Goal: Information Seeking & Learning: Check status

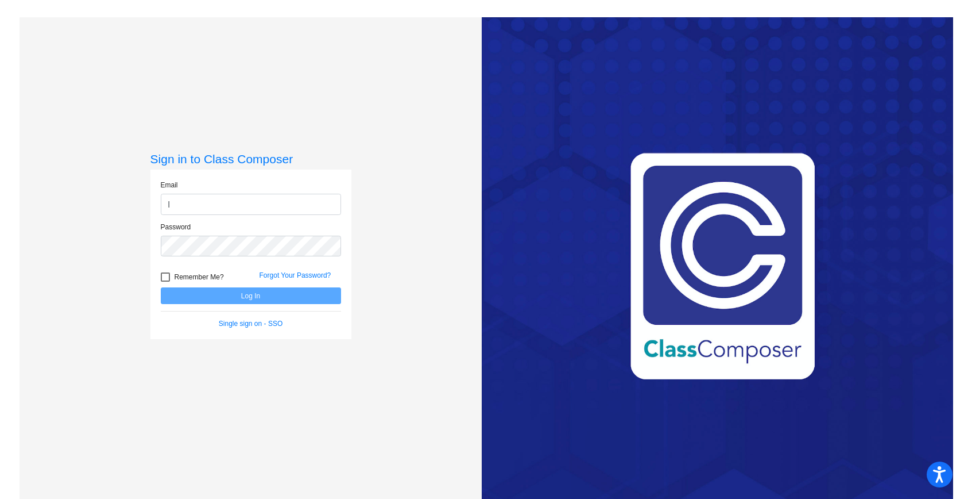
type input "[EMAIL_ADDRESS][DOMAIN_NAME]"
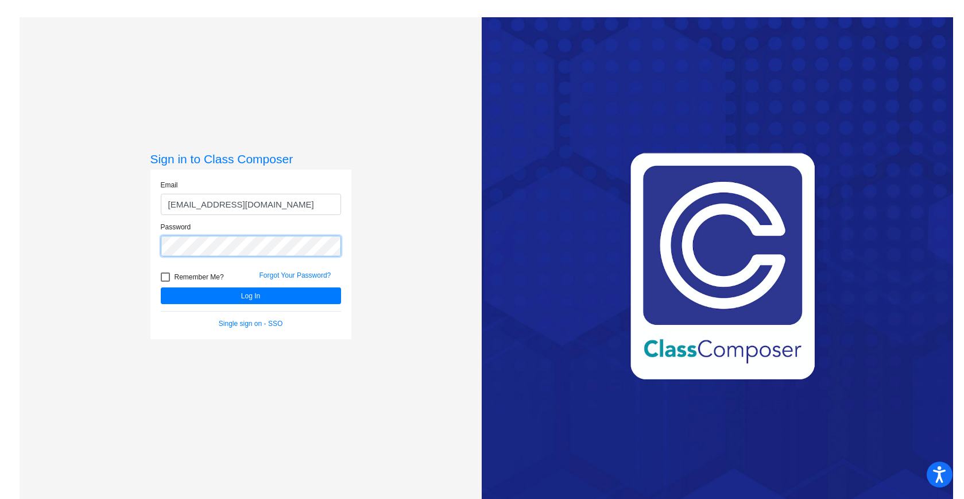
click at [161, 287] on button "Log In" at bounding box center [251, 295] width 180 height 17
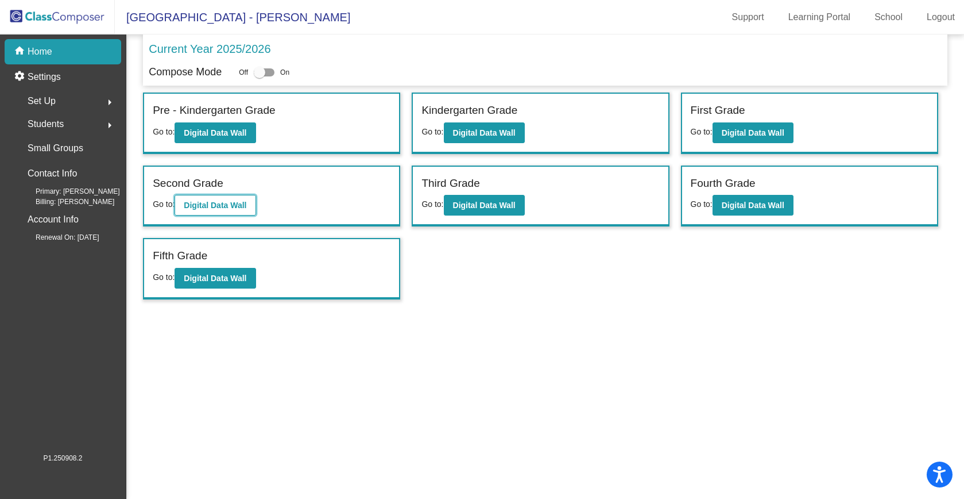
click at [231, 201] on b "Digital Data Wall" at bounding box center [215, 204] width 63 height 9
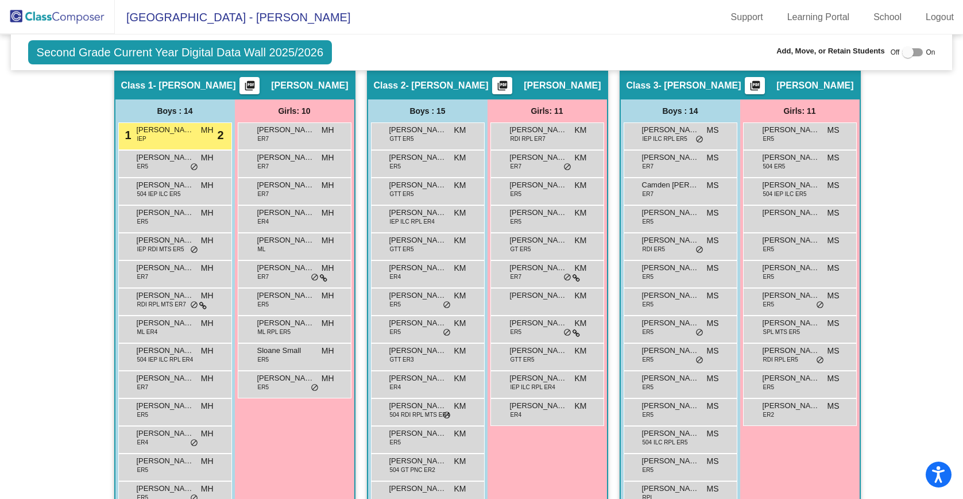
scroll to position [263, 0]
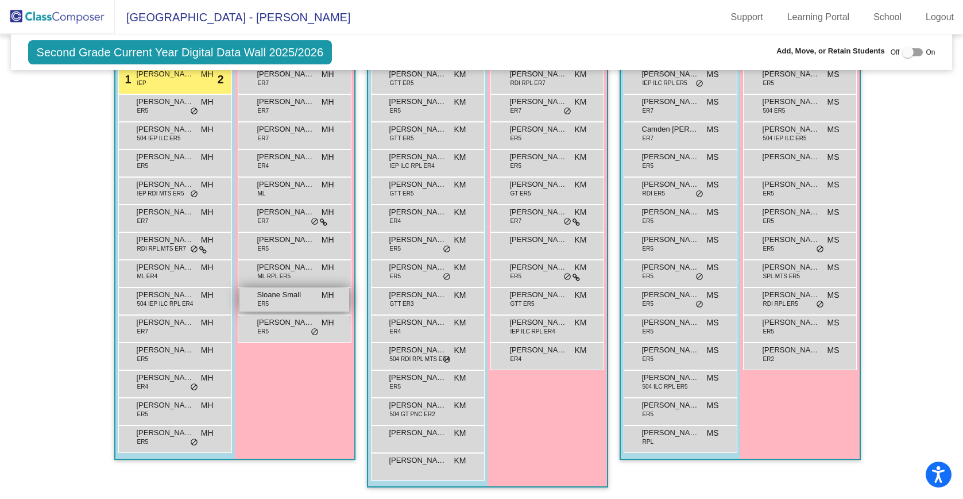
click at [295, 299] on span "Sloane Small" at bounding box center [285, 294] width 57 height 11
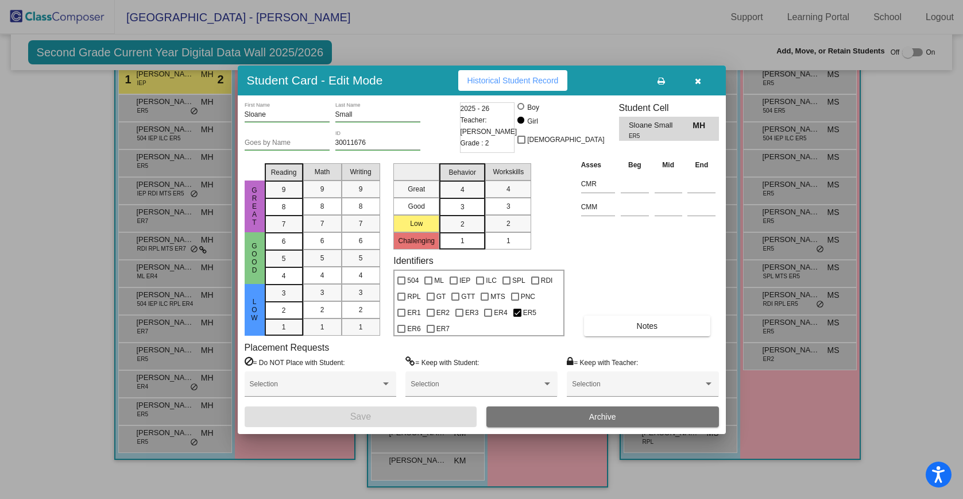
click at [509, 86] on button "Historical Student Record" at bounding box center [513, 80] width 110 height 21
click at [466, 45] on div at bounding box center [481, 249] width 963 height 499
